Goal: Information Seeking & Learning: Learn about a topic

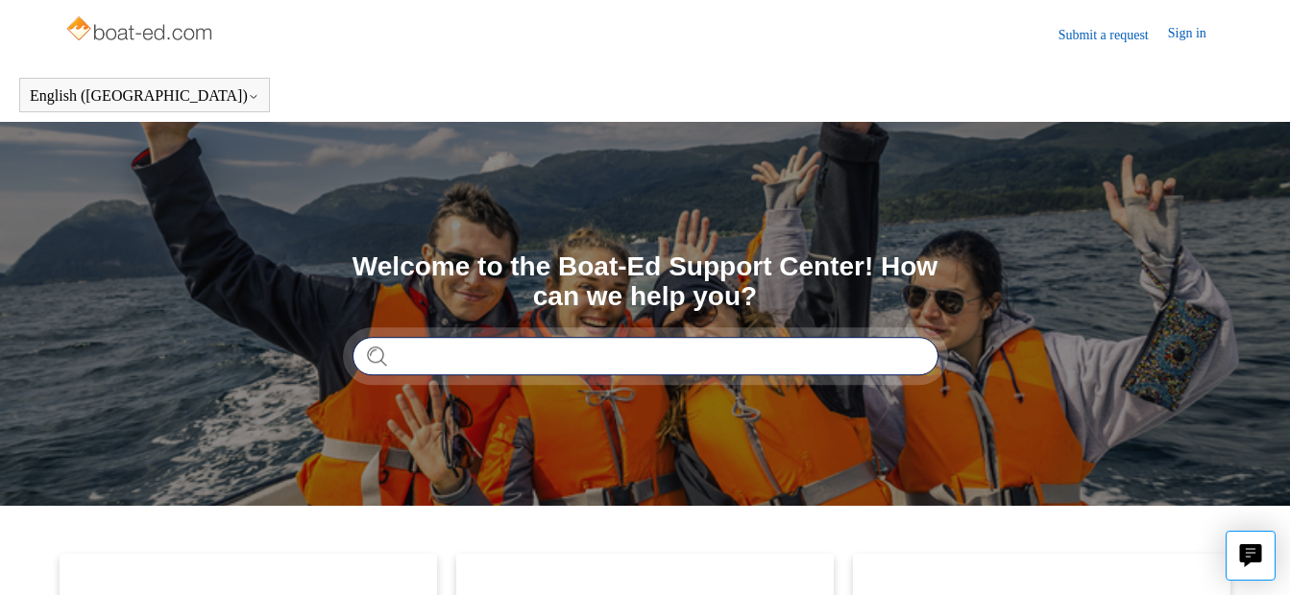
click at [410, 353] on input "Search" at bounding box center [645, 356] width 586 height 38
type input "******"
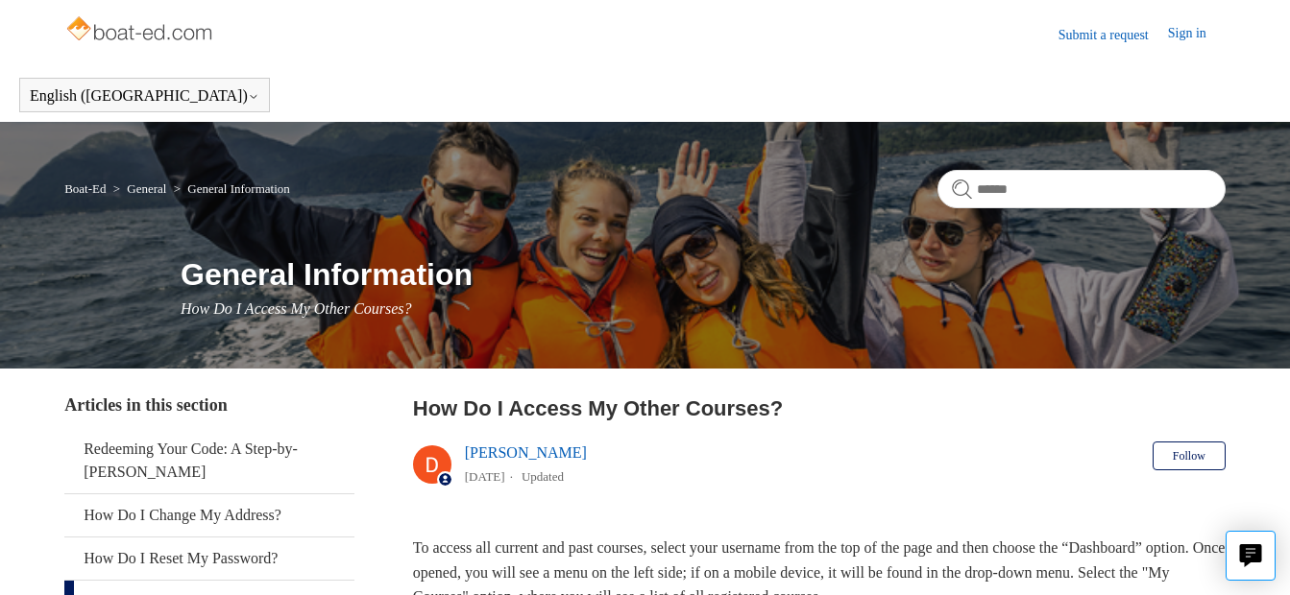
click at [1178, 35] on link "Sign in" at bounding box center [1197, 34] width 58 height 23
